Goal: Task Accomplishment & Management: Manage account settings

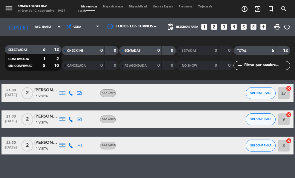
scroll to position [100, 0]
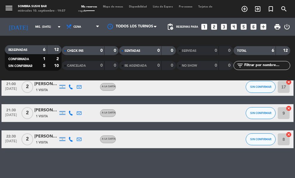
click at [44, 139] on div "[PERSON_NAME]" at bounding box center [46, 136] width 24 height 7
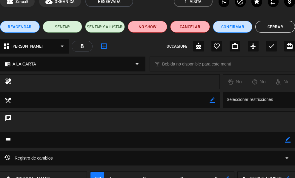
scroll to position [0, 0]
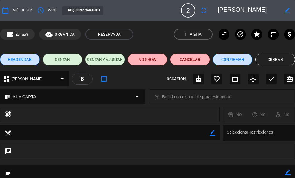
click at [263, 60] on button "Cerrar" at bounding box center [275, 60] width 40 height 12
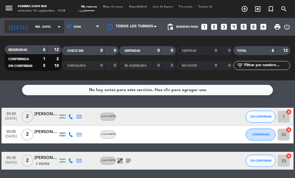
click at [7, 32] on icon "[DATE]" at bounding box center [18, 27] width 28 height 12
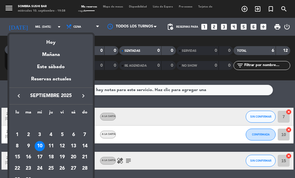
click at [0, 45] on div at bounding box center [147, 89] width 295 height 178
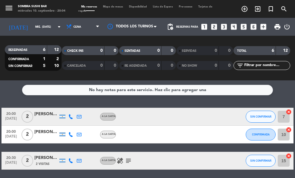
click at [185, 123] on div "20:00 [DATE] 2 [PERSON_NAME] A [PERSON_NAME] SIN CONFIRMAR 7 cancel" at bounding box center [147, 117] width 292 height 18
click at [182, 131] on div at bounding box center [174, 135] width 16 height 18
click at [270, 131] on button "CONFIRMADA" at bounding box center [261, 135] width 30 height 12
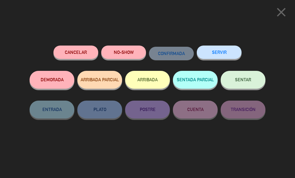
click at [244, 78] on span "SENTAR" at bounding box center [243, 79] width 16 height 5
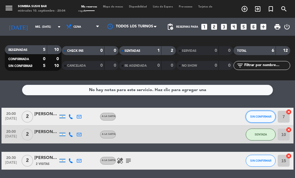
click at [262, 117] on span "SIN CONFIRMAR" at bounding box center [260, 116] width 21 height 3
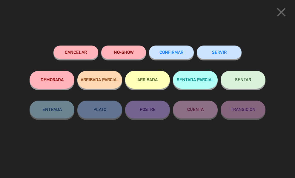
click at [244, 82] on span "SENTAR" at bounding box center [243, 79] width 16 height 5
